Goal: Information Seeking & Learning: Learn about a topic

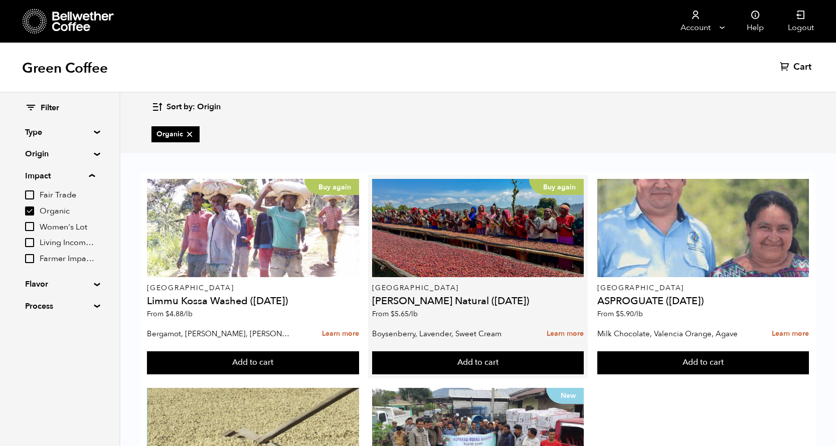
scroll to position [112, 0]
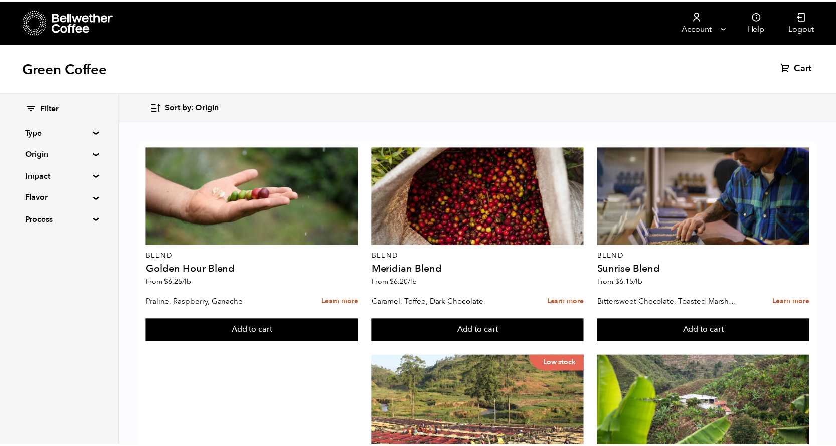
scroll to position [112, 0]
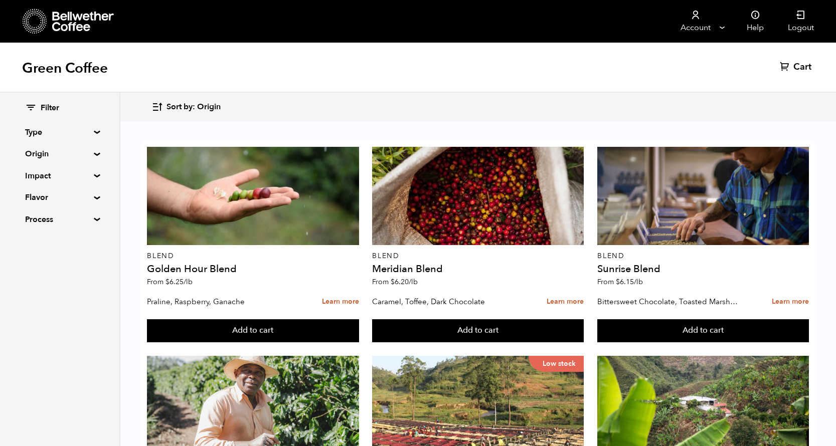
click at [94, 174] on summary "Impact" at bounding box center [59, 176] width 69 height 12
click at [33, 214] on input "Organic" at bounding box center [29, 211] width 9 height 9
checkbox input "true"
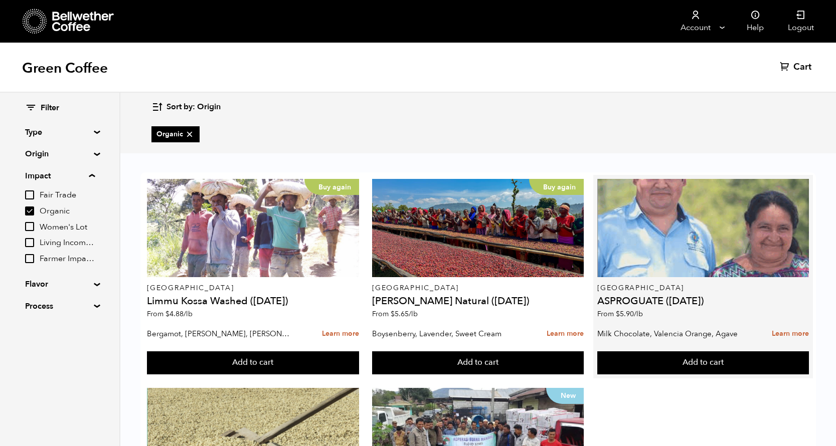
scroll to position [101, 0]
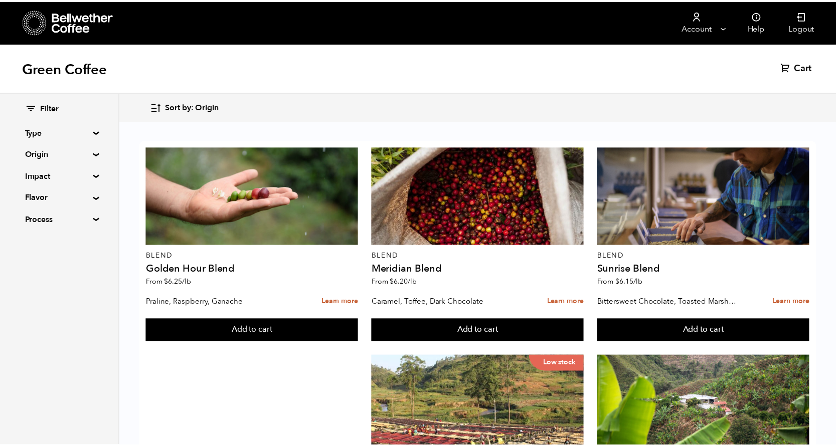
scroll to position [101, 0]
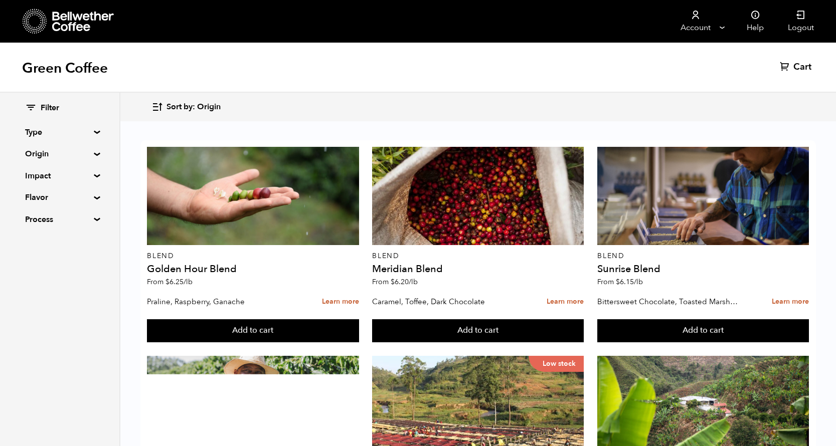
click at [94, 176] on summary "Impact" at bounding box center [59, 176] width 69 height 12
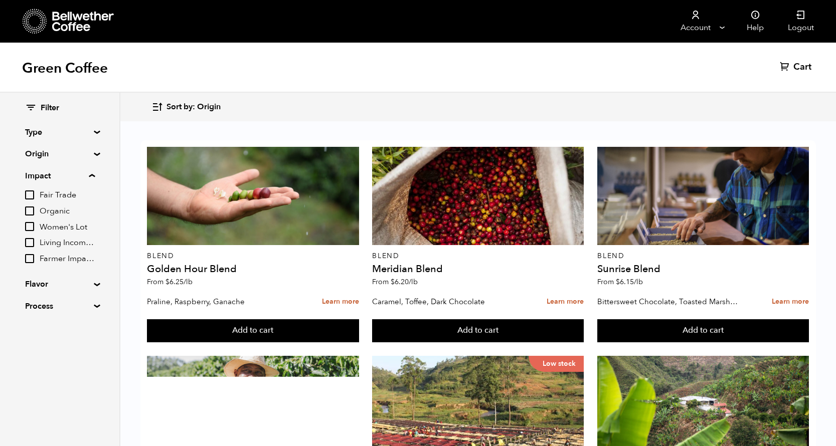
click at [31, 213] on input "Organic" at bounding box center [29, 211] width 9 height 9
checkbox input "true"
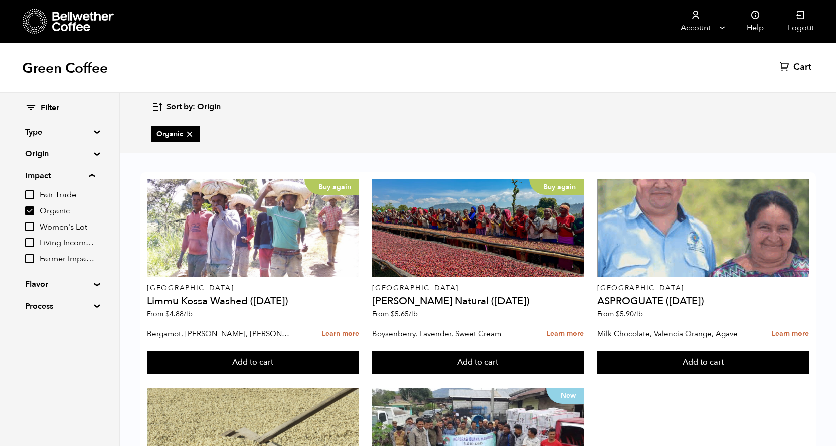
scroll to position [0, 0]
click at [820, 253] on div "Buy again Ethiopia Limmu Kossa Washed (SEP 23) From $ 4.88 /lb Bergamot, Honeyc…" at bounding box center [477, 385] width 715 height 460
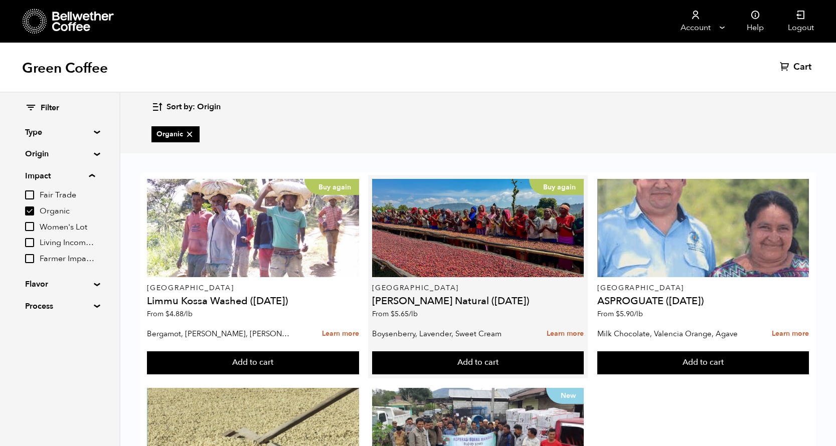
click at [480, 303] on h4 "[PERSON_NAME] Natural ([DATE])" at bounding box center [478, 301] width 212 height 10
click at [561, 330] on link "Learn more" at bounding box center [564, 334] width 37 height 22
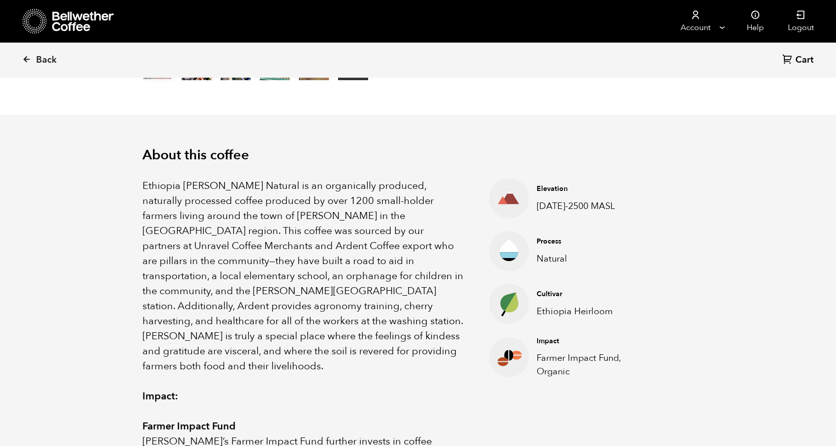
scroll to position [257, 0]
